Goal: Entertainment & Leisure: Consume media (video, audio)

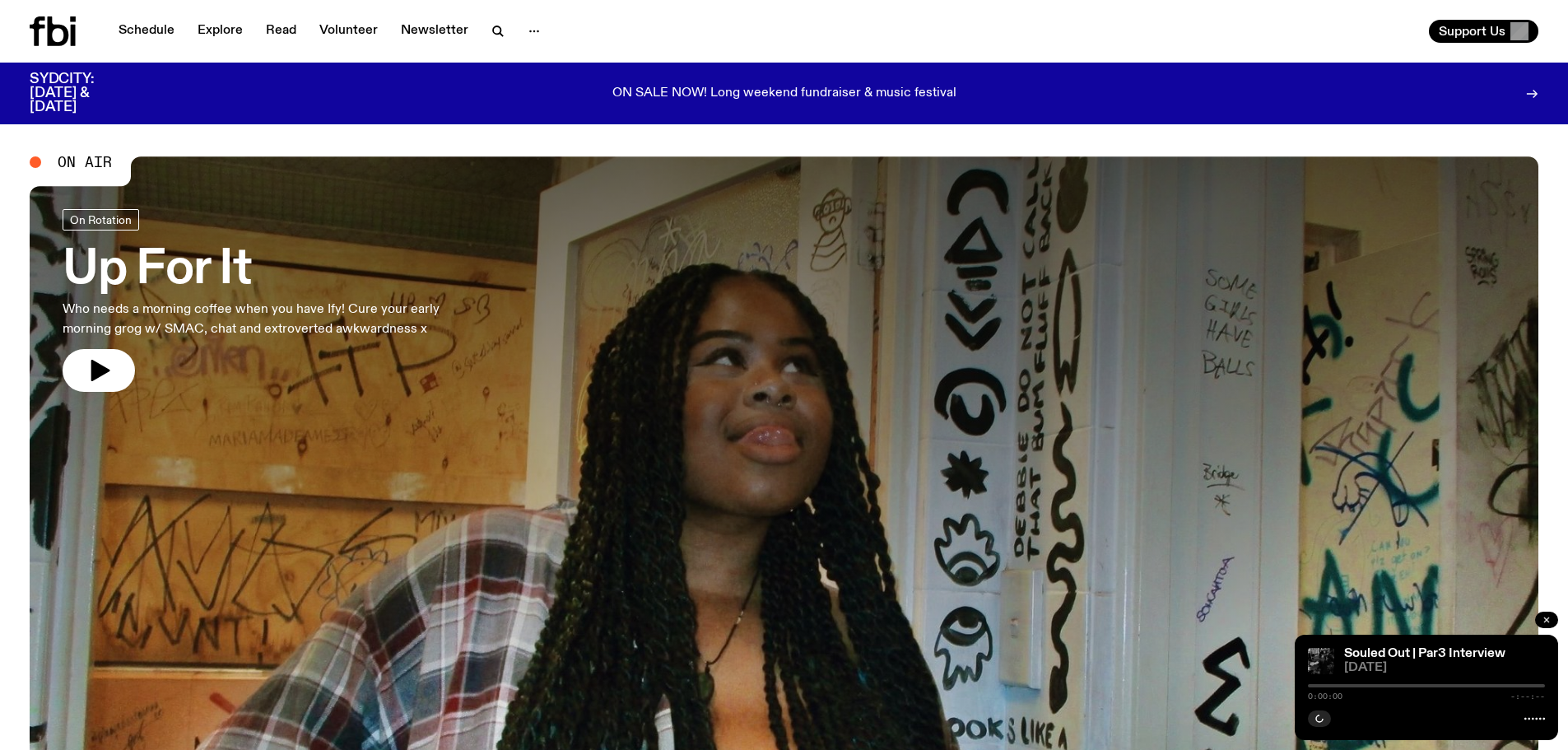
click at [1539, 615] on button "button" at bounding box center [1546, 619] width 23 height 17
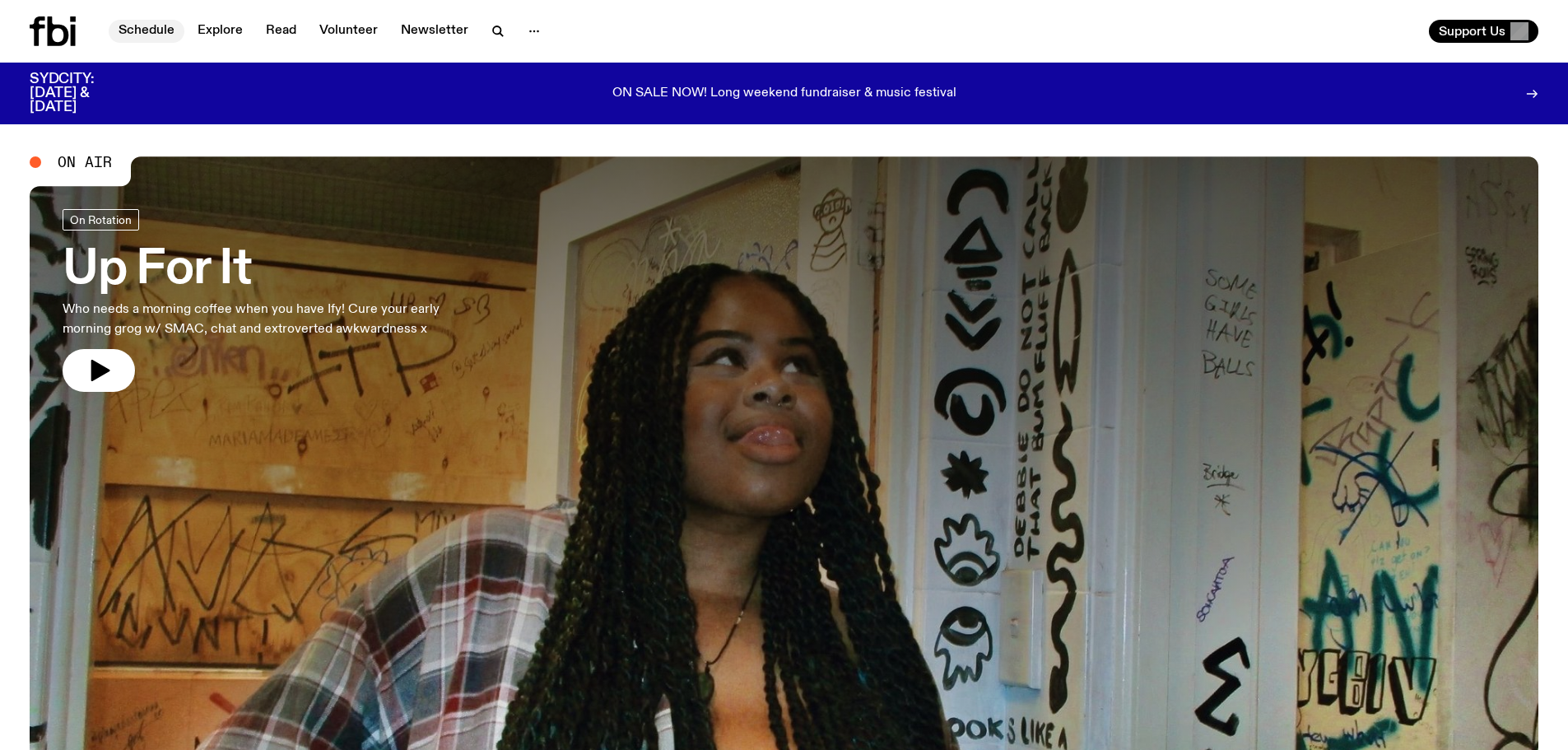
click at [155, 26] on link "Schedule" at bounding box center [147, 31] width 76 height 23
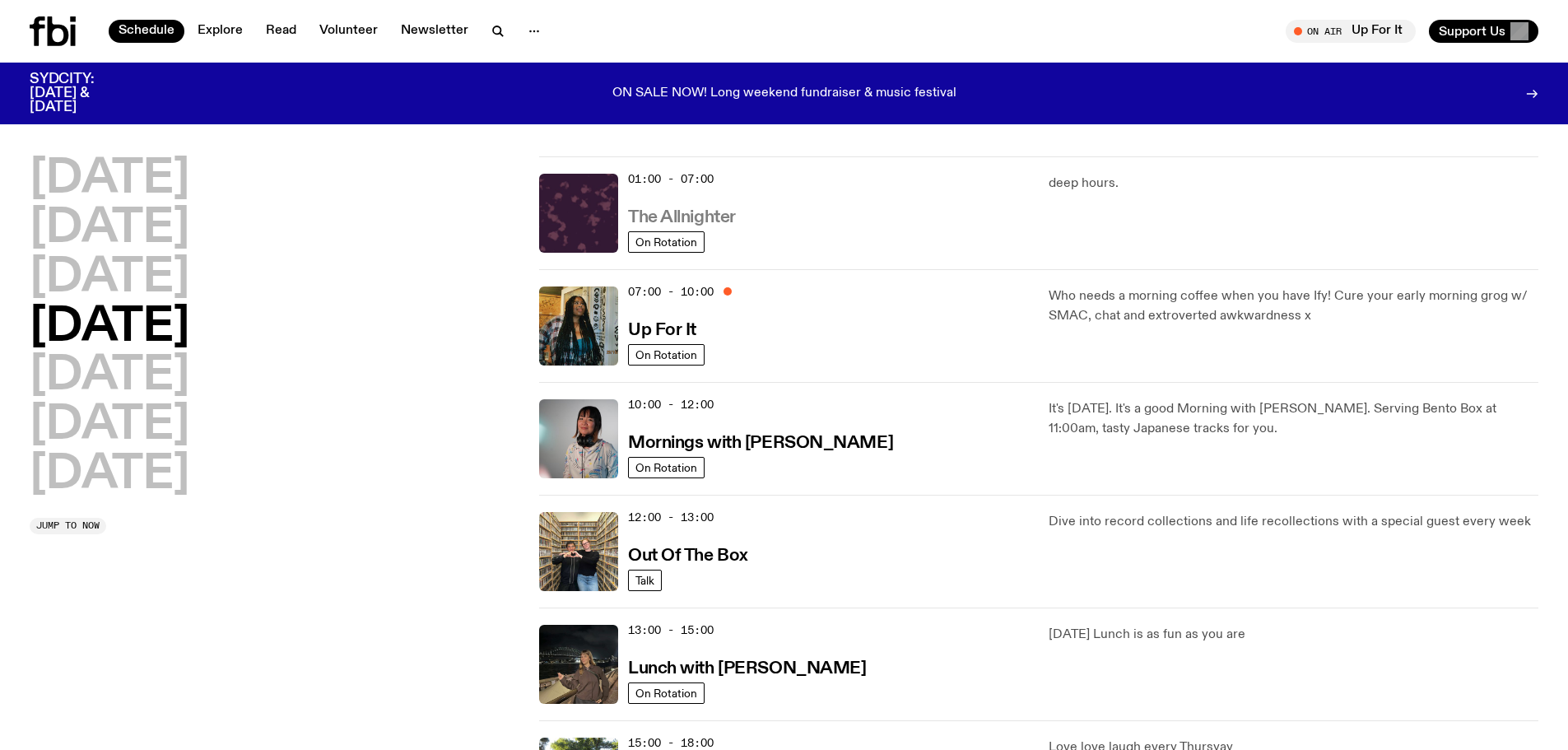
click at [695, 214] on h3 "The Allnighter" at bounding box center [682, 218] width 108 height 18
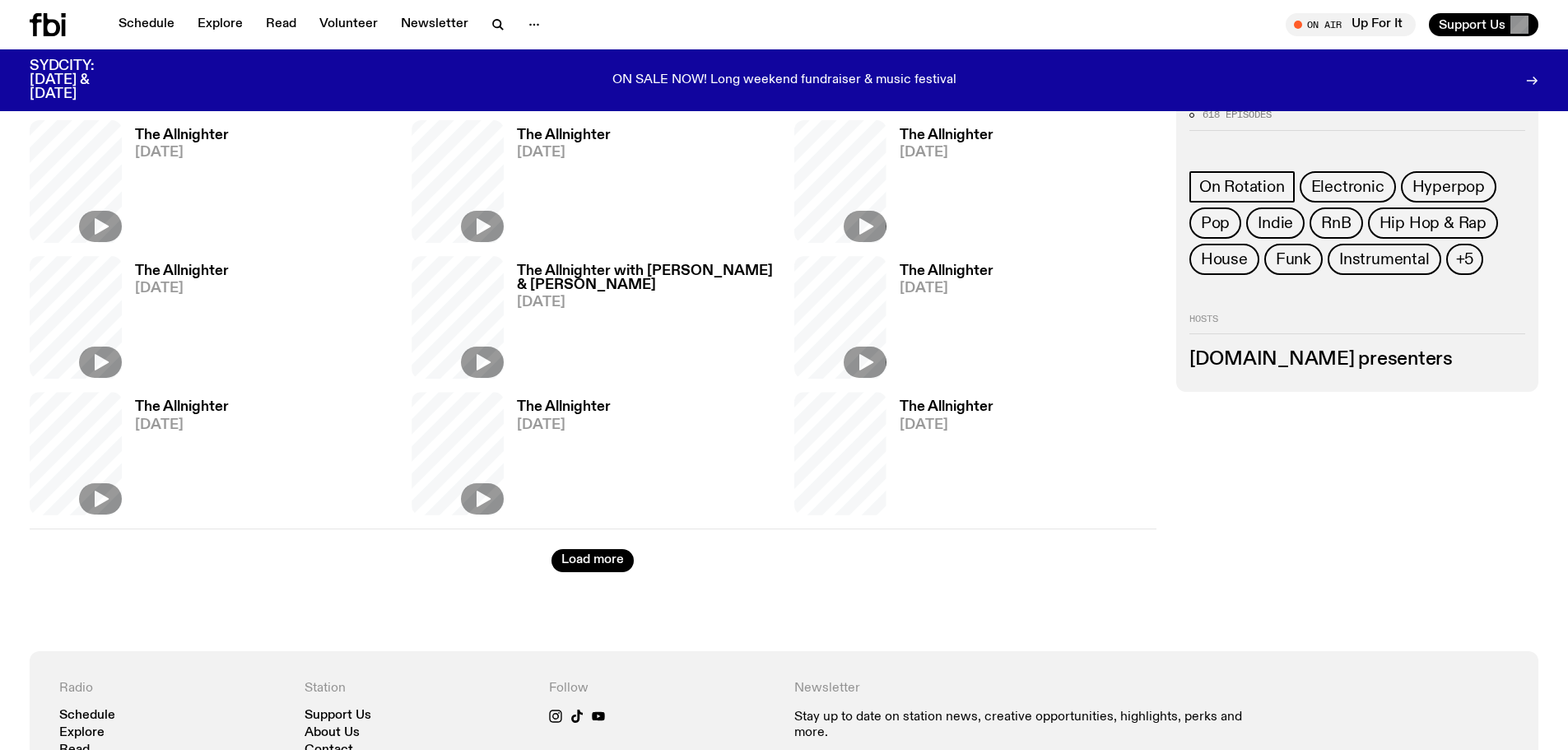
scroll to position [898, 0]
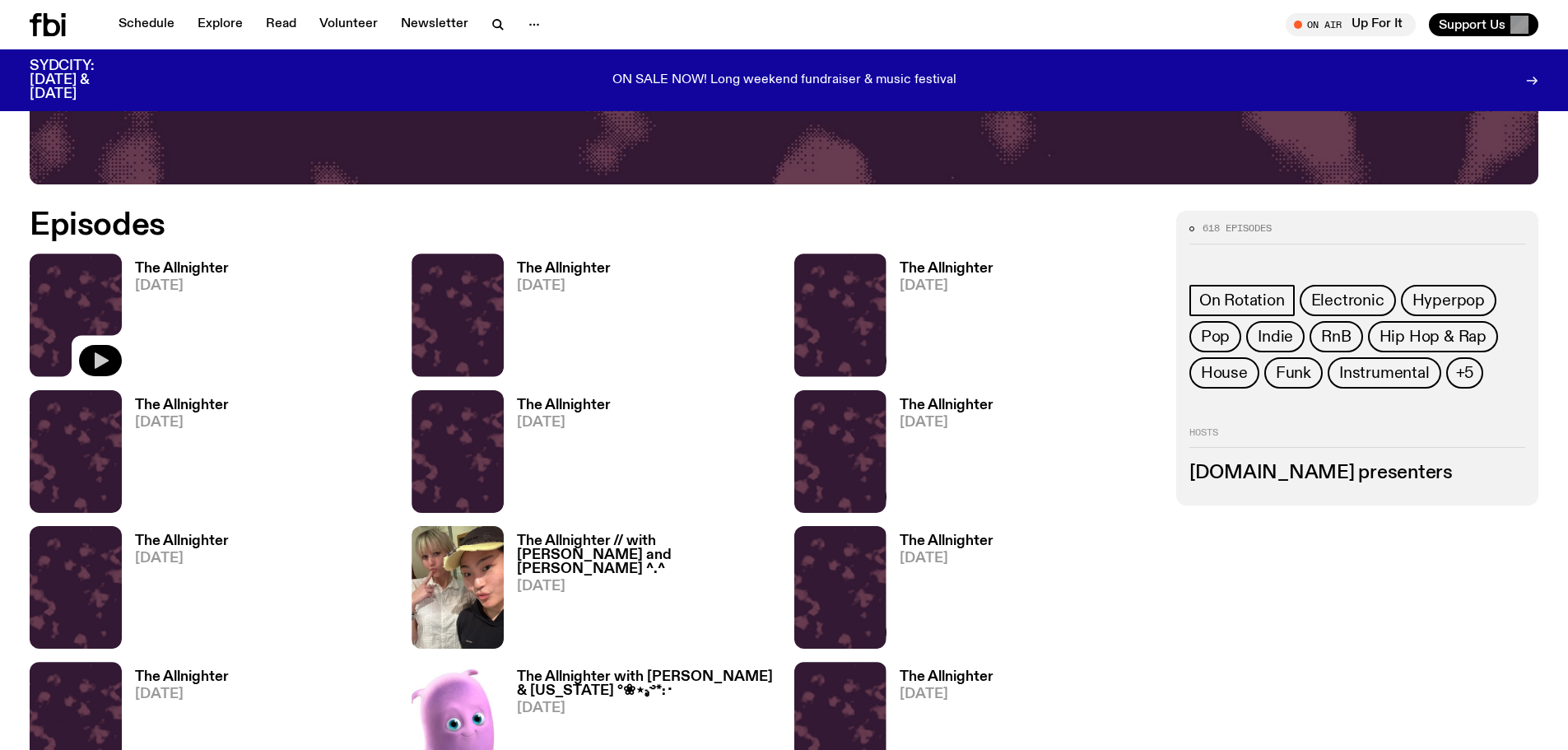
click at [107, 361] on icon "button" at bounding box center [102, 360] width 14 height 17
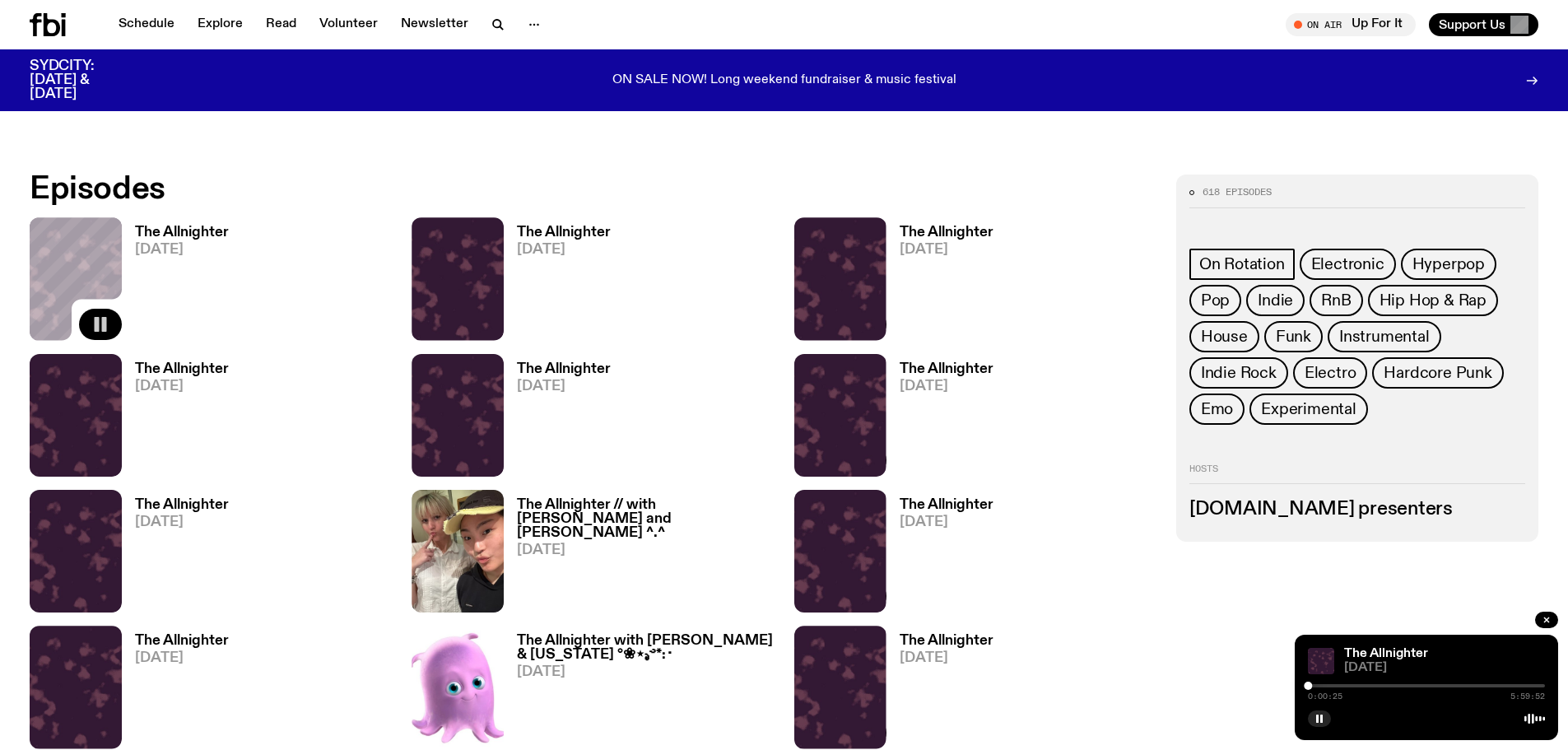
scroll to position [970, 0]
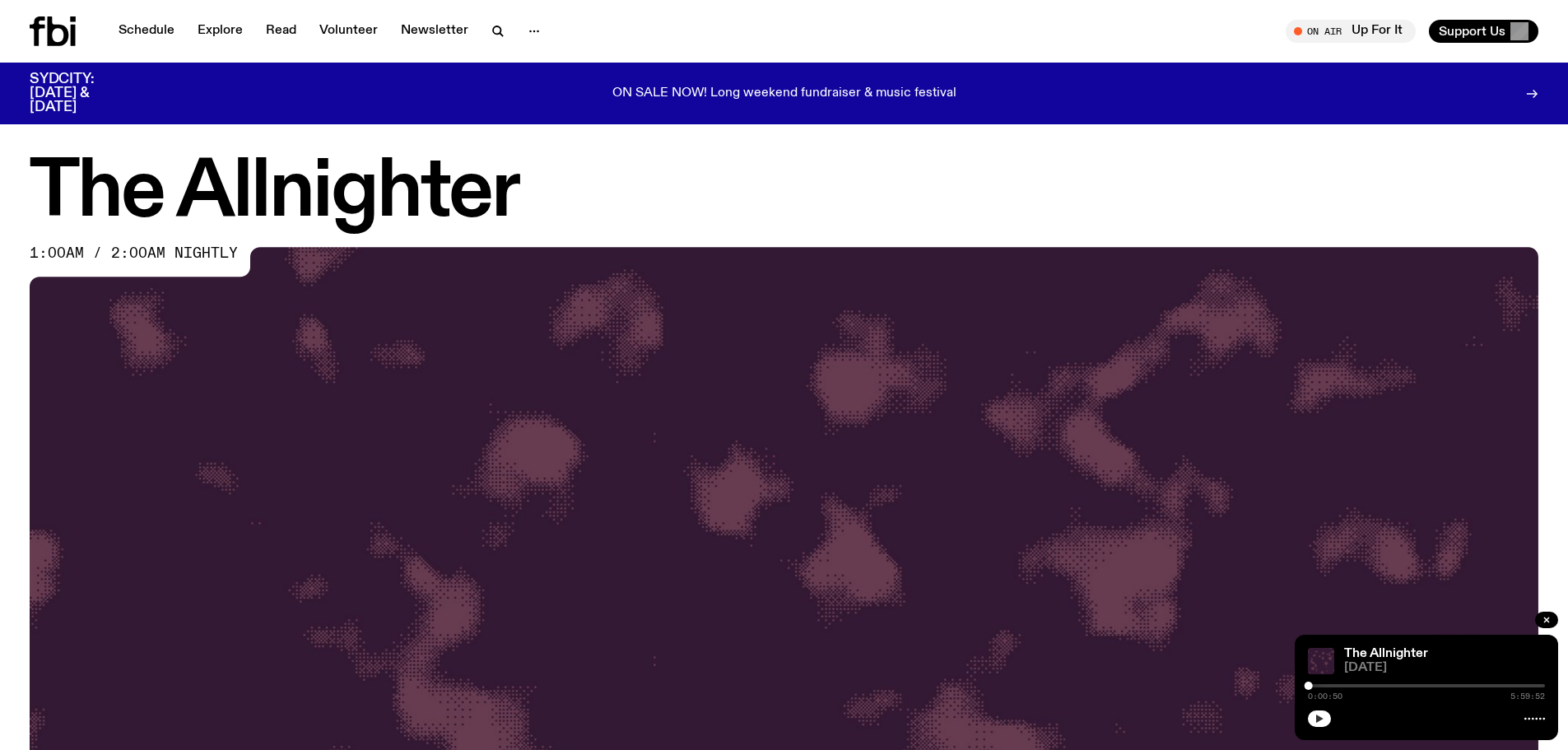
click at [1320, 718] on icon "button" at bounding box center [1319, 718] width 7 height 8
click at [1321, 684] on div at bounding box center [1427, 686] width 237 height 4
click at [1365, 685] on div at bounding box center [1427, 686] width 237 height 4
